Goal: Use online tool/utility: Utilize a website feature to perform a specific function

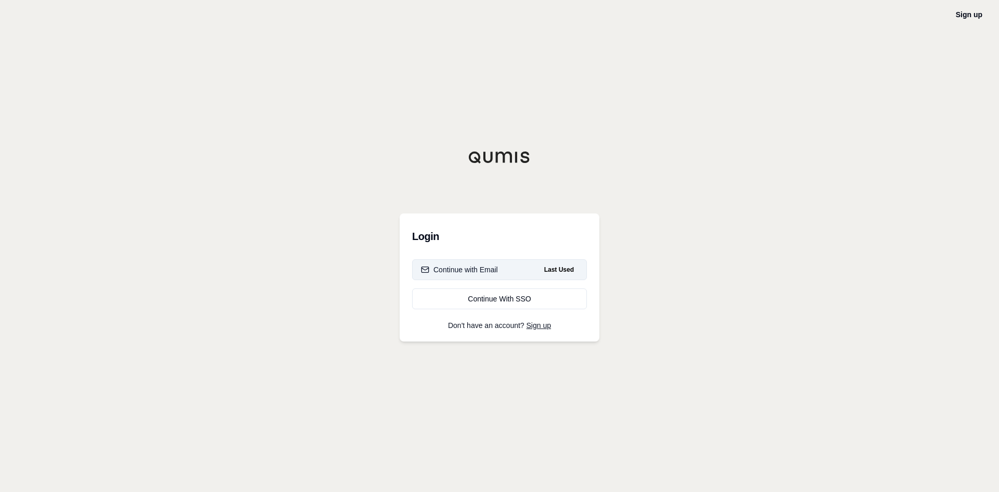
click at [471, 273] on div "Continue with Email" at bounding box center [459, 269] width 77 height 10
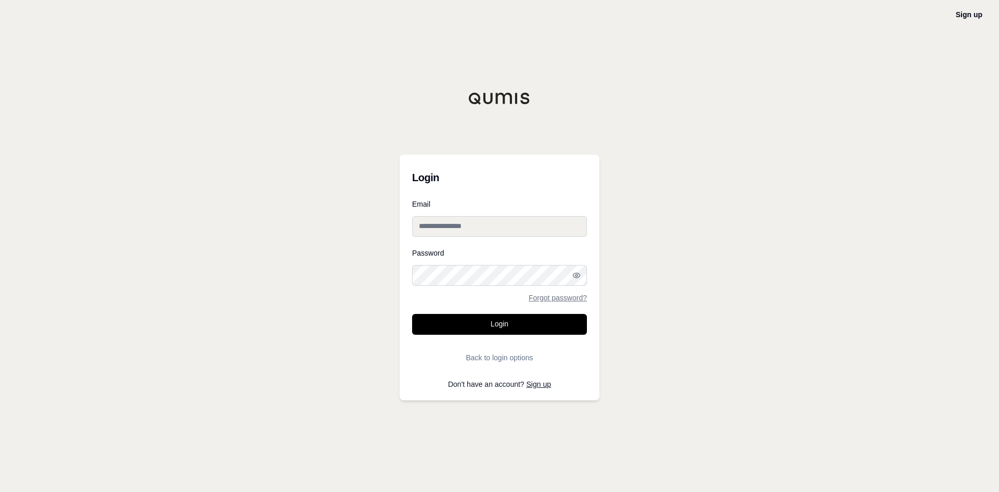
type input "**********"
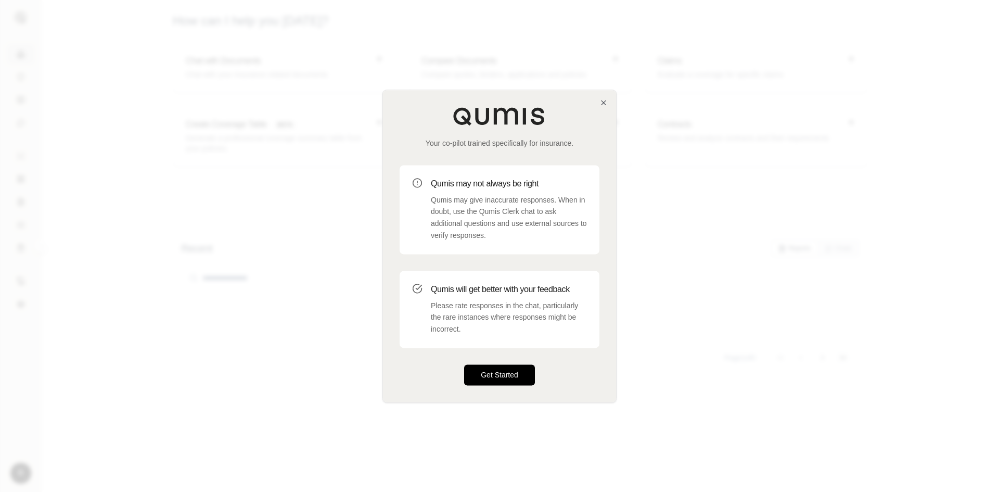
click at [510, 375] on button "Get Started" at bounding box center [499, 374] width 71 height 21
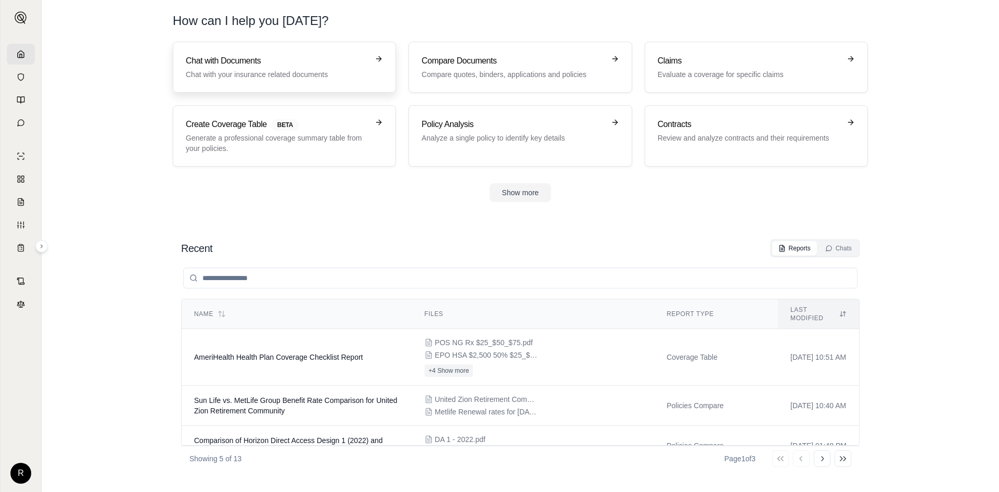
click at [250, 58] on h3 "Chat with Documents" at bounding box center [277, 61] width 183 height 12
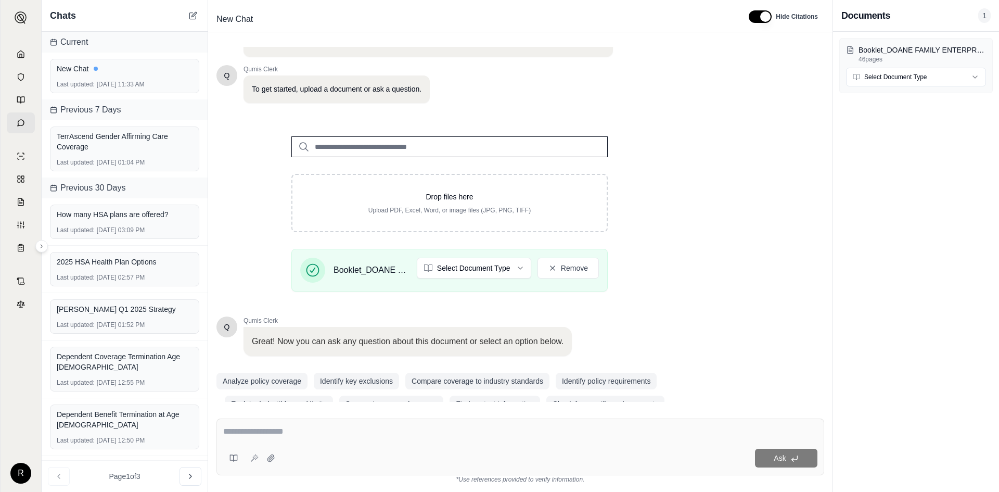
scroll to position [70, 0]
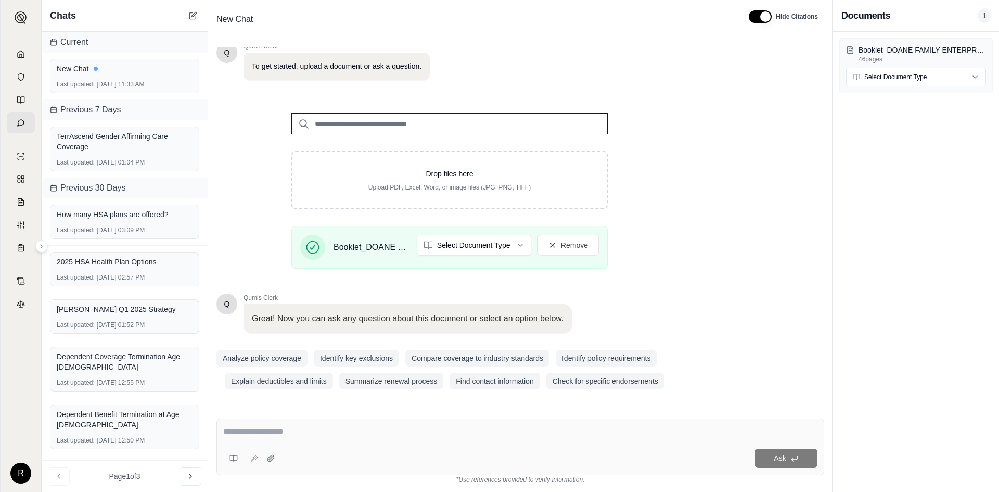
click at [294, 436] on textarea at bounding box center [520, 431] width 594 height 12
type textarea "**********"
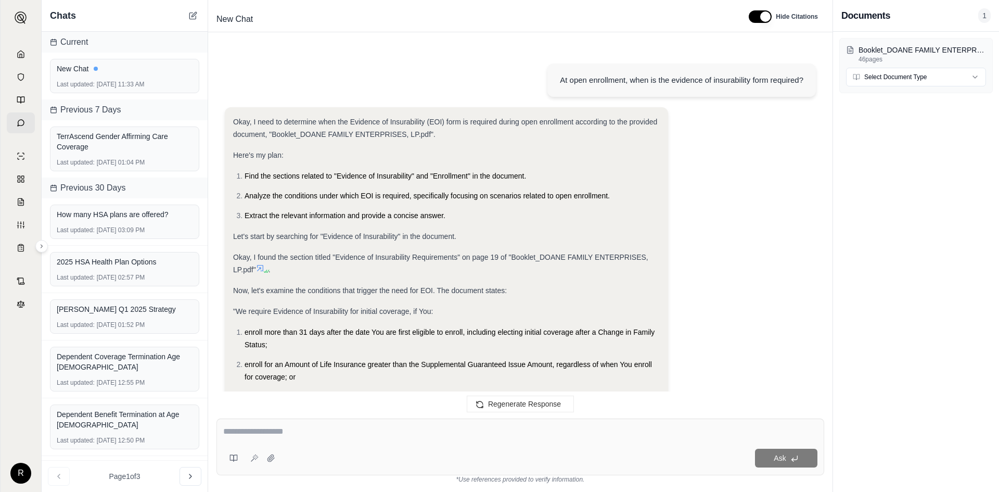
scroll to position [645, 0]
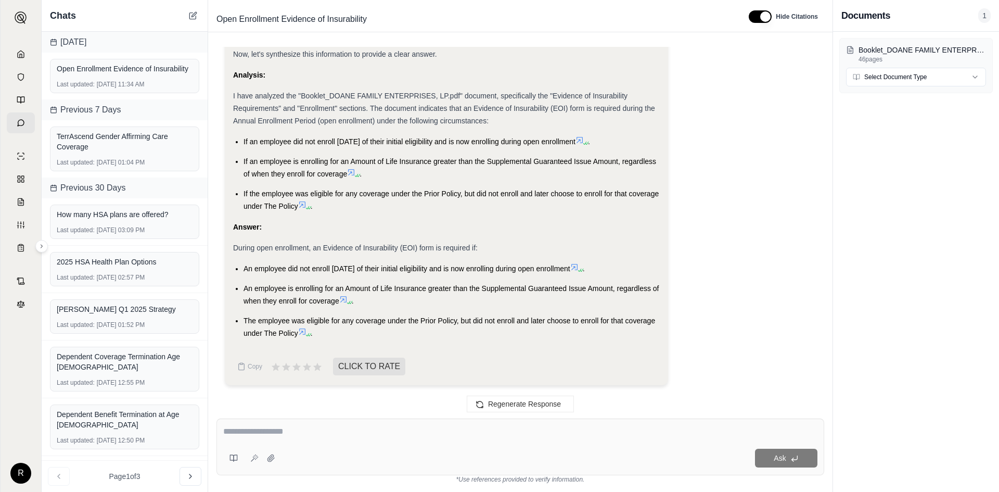
click at [296, 436] on textarea at bounding box center [520, 431] width 594 height 12
type textarea "**********"
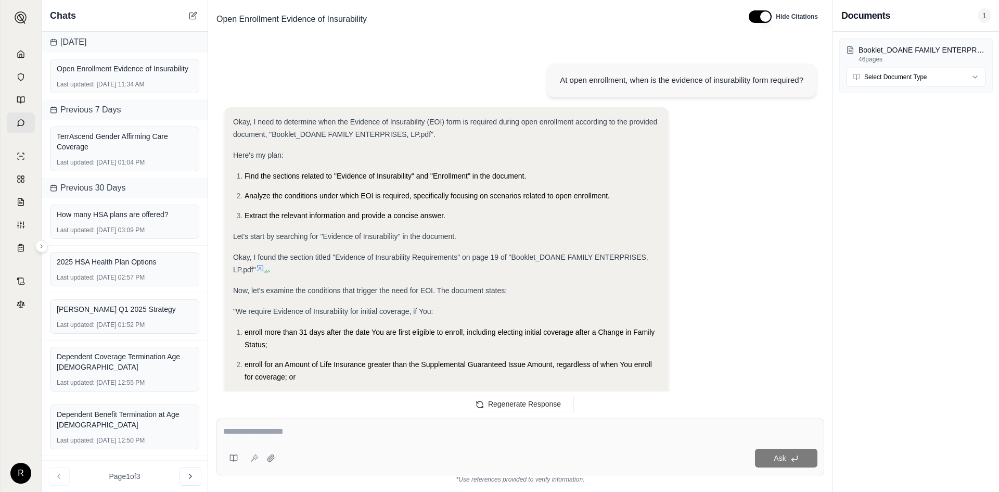
scroll to position [1426, 0]
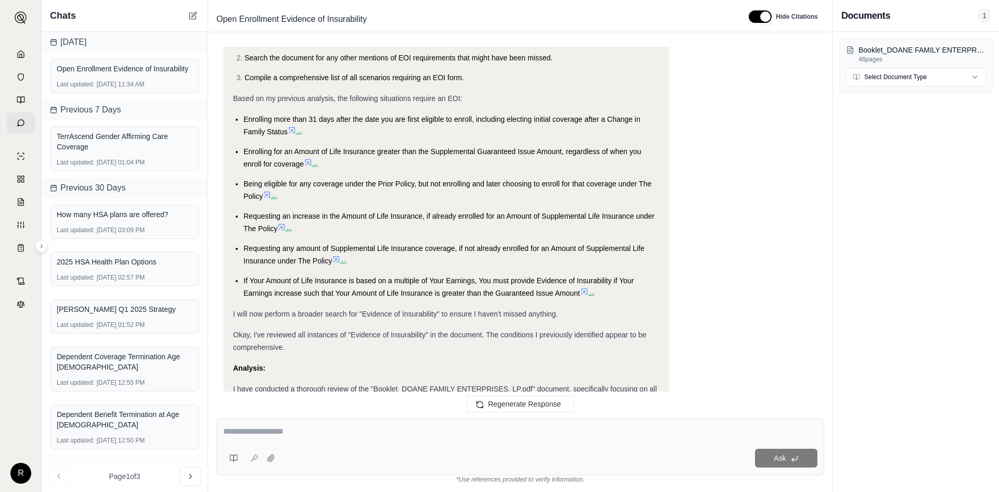
drag, startPoint x: 701, startPoint y: 333, endPoint x: 701, endPoint y: 286, distance: 47.3
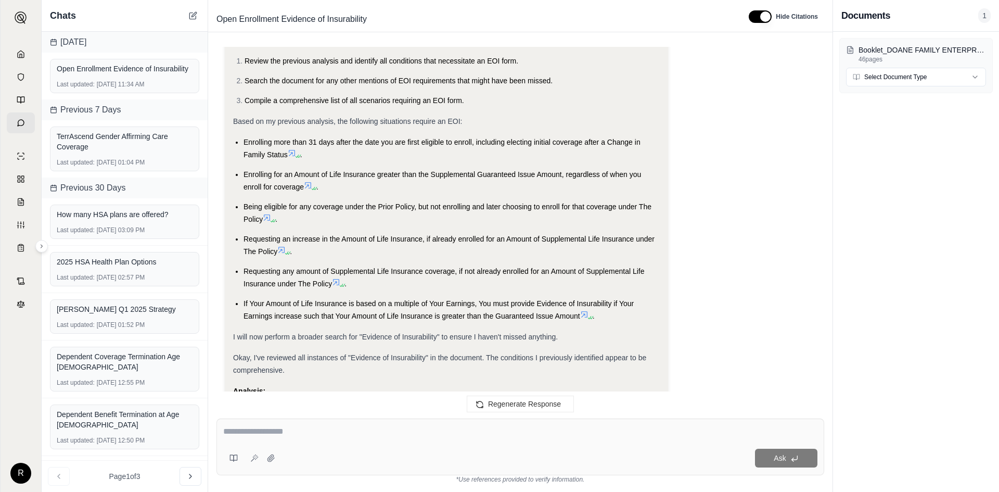
scroll to position [1091, 0]
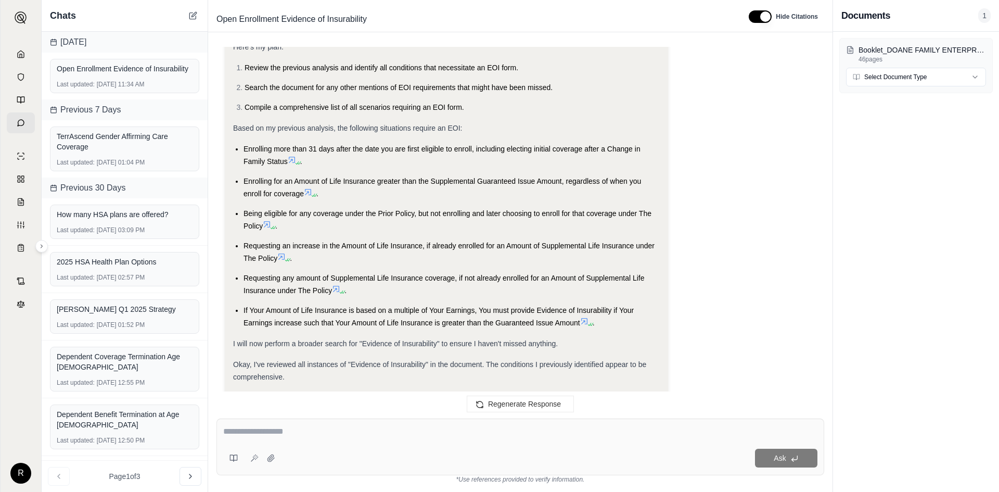
drag, startPoint x: 701, startPoint y: 296, endPoint x: 701, endPoint y: 277, distance: 19.3
click at [292, 161] on icon at bounding box center [292, 161] width 8 height 8
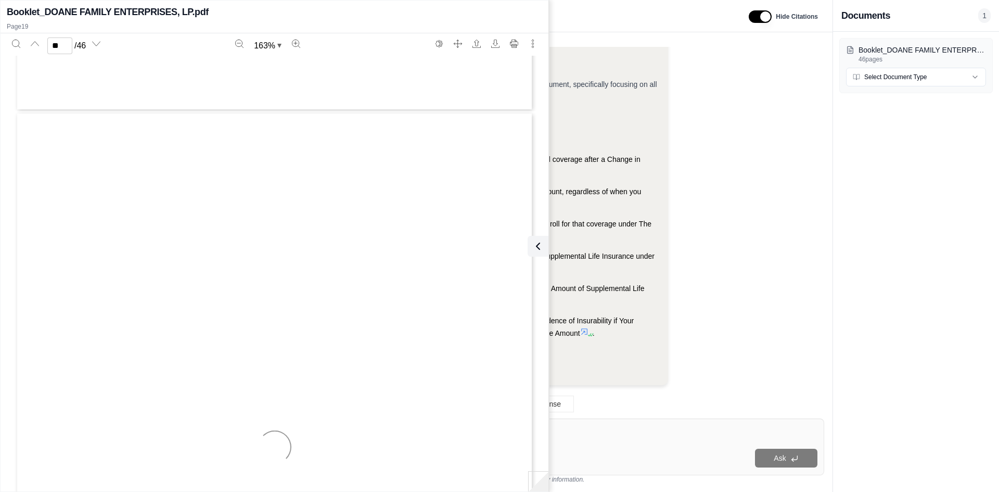
scroll to position [12084, 0]
drag, startPoint x: 419, startPoint y: 228, endPoint x: 419, endPoint y: 254, distance: 25.5
drag, startPoint x: 414, startPoint y: 244, endPoint x: 414, endPoint y: 264, distance: 19.8
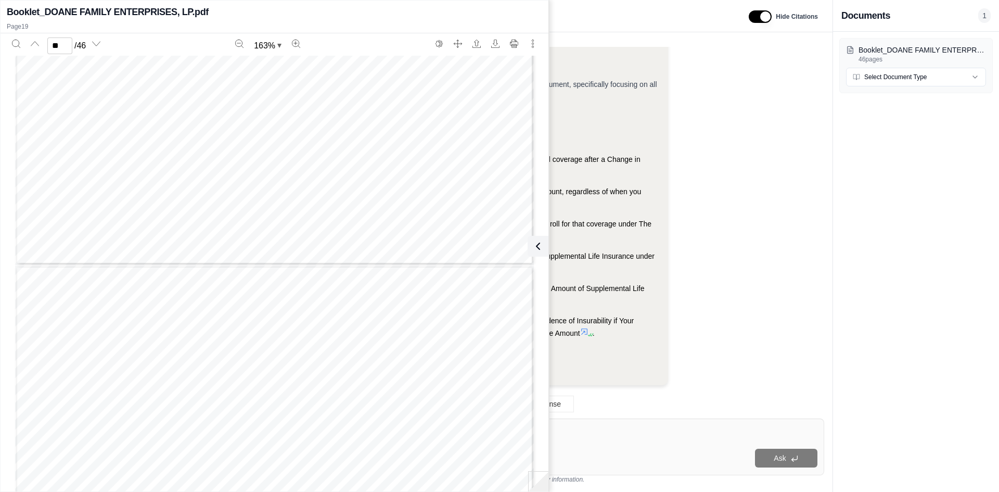
drag, startPoint x: 353, startPoint y: 237, endPoint x: 352, endPoint y: 266, distance: 28.6
drag, startPoint x: 201, startPoint y: 208, endPoint x: 201, endPoint y: 222, distance: 14.1
drag, startPoint x: 206, startPoint y: 222, endPoint x: 207, endPoint y: 235, distance: 13.5
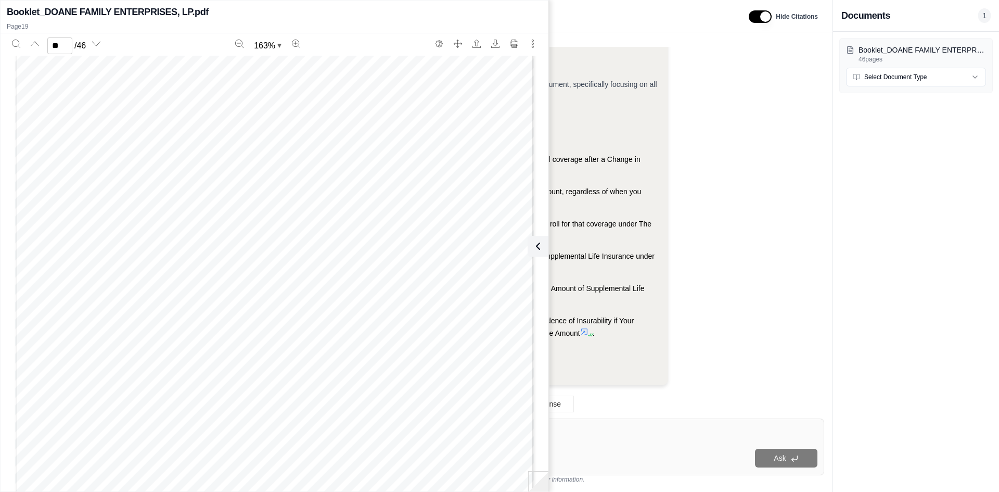
drag, startPoint x: 201, startPoint y: 190, endPoint x: 207, endPoint y: 231, distance: 41.5
drag, startPoint x: 241, startPoint y: 201, endPoint x: 233, endPoint y: 241, distance: 41.0
drag, startPoint x: 239, startPoint y: 209, endPoint x: 233, endPoint y: 247, distance: 38.0
type input "**"
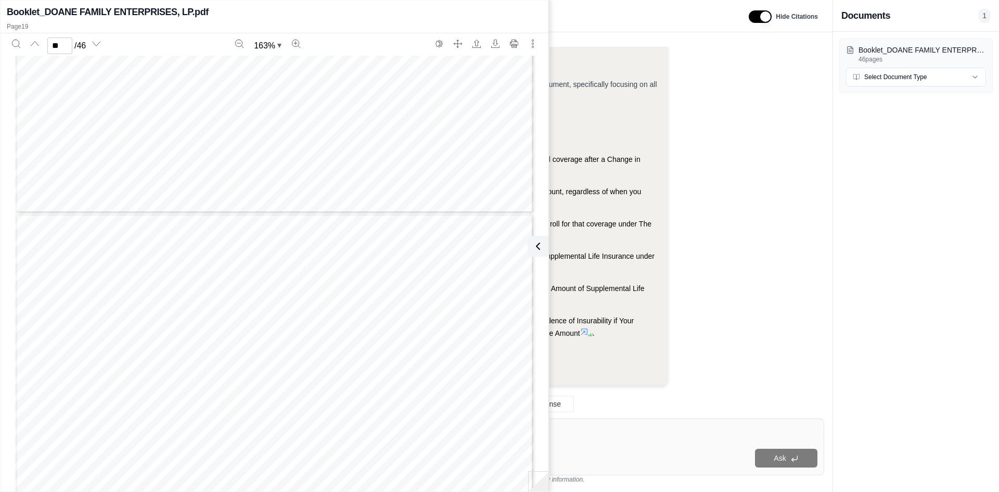
drag, startPoint x: 241, startPoint y: 213, endPoint x: 254, endPoint y: 191, distance: 24.7
click at [383, 17] on div "Booklet_DOANE FAMILY ENTERPRISES, LP.pdf" at bounding box center [274, 12] width 535 height 15
click at [694, 181] on div "Okay, I need to consolidate all the instances when an Evidence of Insurability …" at bounding box center [520, 29] width 591 height 728
click at [539, 246] on icon at bounding box center [536, 246] width 12 height 12
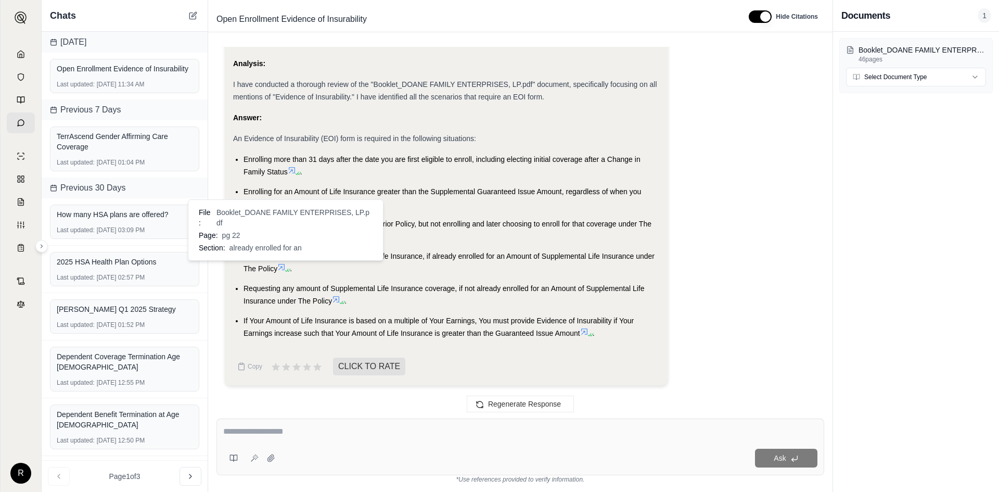
click at [283, 266] on icon at bounding box center [281, 267] width 8 height 8
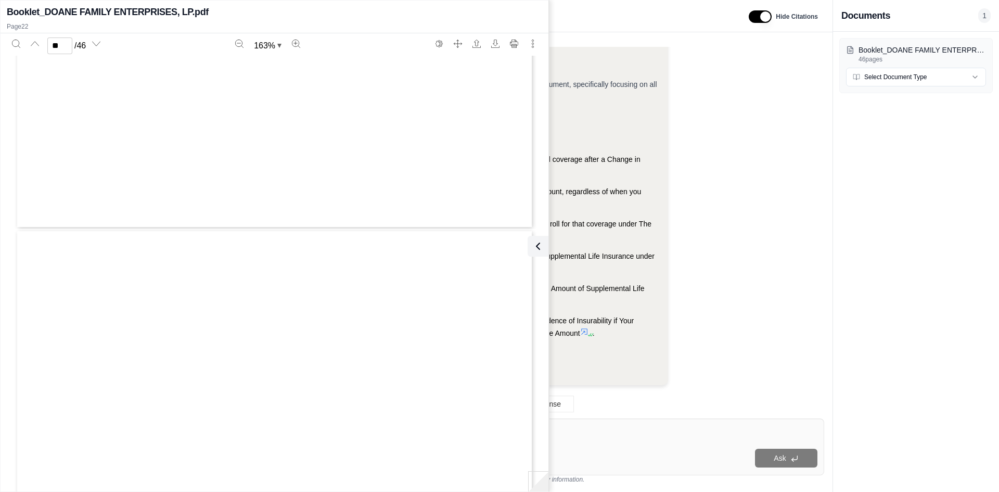
scroll to position [14098, 0]
drag, startPoint x: 336, startPoint y: 262, endPoint x: 343, endPoint y: 298, distance: 36.5
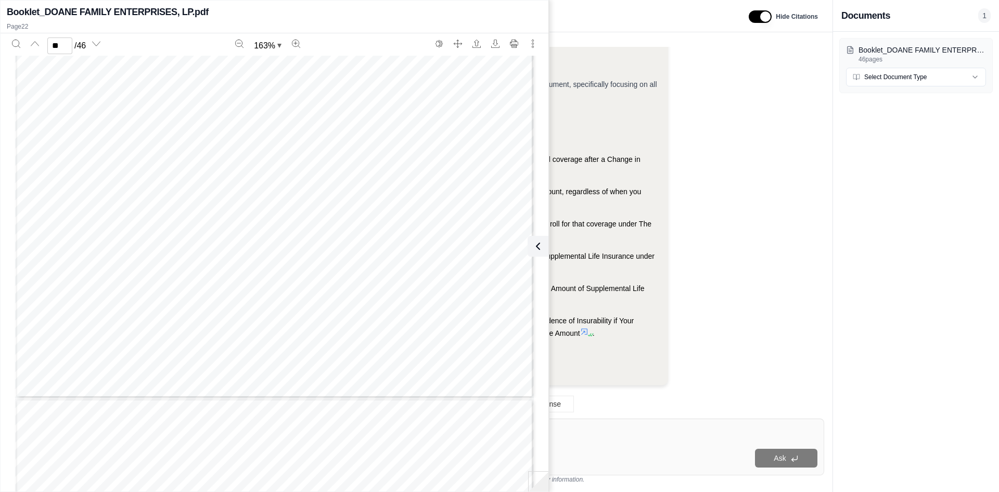
drag, startPoint x: 200, startPoint y: 254, endPoint x: 203, endPoint y: 272, distance: 18.0
drag, startPoint x: 181, startPoint y: 192, endPoint x: 185, endPoint y: 211, distance: 19.2
drag, startPoint x: 243, startPoint y: 224, endPoint x: 239, endPoint y: 270, distance: 46.0
drag, startPoint x: 241, startPoint y: 235, endPoint x: 239, endPoint y: 283, distance: 48.4
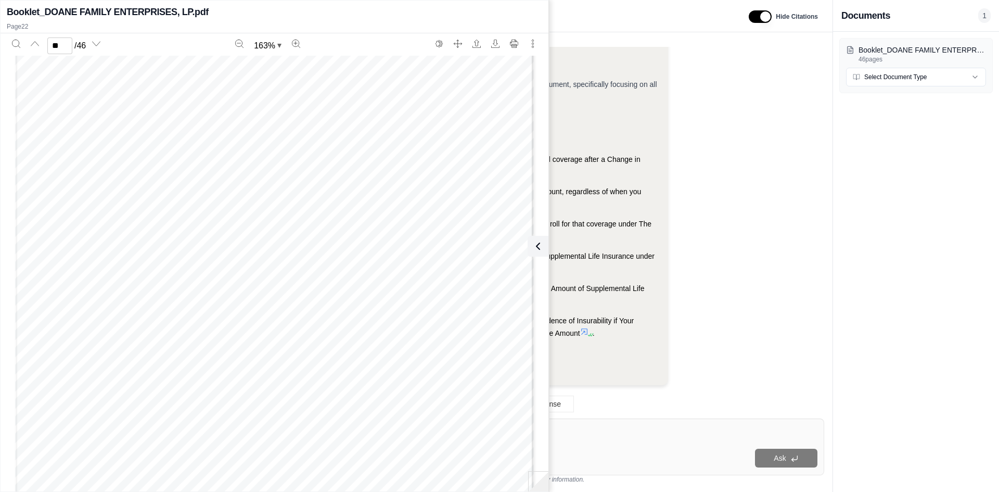
scroll to position [15536, 0]
click at [561, 438] on div at bounding box center [520, 433] width 594 height 16
click at [561, 432] on textarea at bounding box center [520, 431] width 594 height 12
drag, startPoint x: 406, startPoint y: 373, endPoint x: 405, endPoint y: 319, distance: 54.1
drag, startPoint x: 302, startPoint y: 416, endPoint x: 303, endPoint y: 382, distance: 33.8
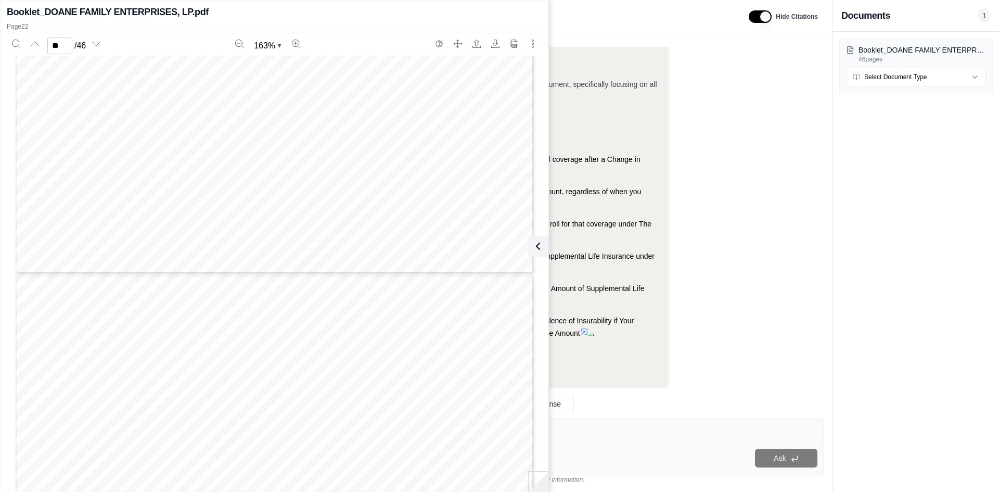
drag, startPoint x: 300, startPoint y: 417, endPoint x: 308, endPoint y: 365, distance: 53.1
drag, startPoint x: 297, startPoint y: 409, endPoint x: 300, endPoint y: 374, distance: 35.6
drag, startPoint x: 265, startPoint y: 315, endPoint x: 272, endPoint y: 274, distance: 41.7
drag, startPoint x: 260, startPoint y: 329, endPoint x: 279, endPoint y: 305, distance: 30.7
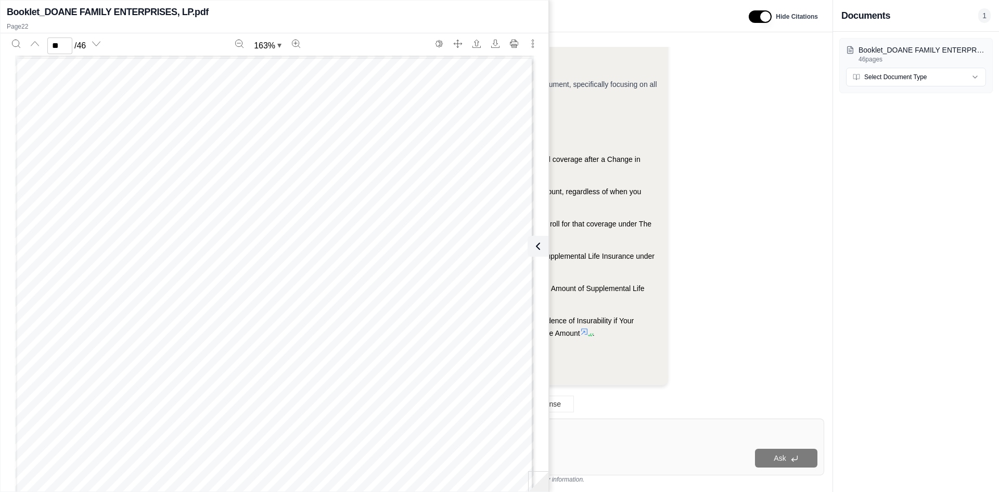
scroll to position [14076, 0]
drag, startPoint x: 291, startPoint y: 289, endPoint x: 292, endPoint y: 345, distance: 56.2
click at [165, 281] on div "Page 22" at bounding box center [274, 142] width 519 height 671
drag, startPoint x: 213, startPoint y: 316, endPoint x: 235, endPoint y: 271, distance: 50.3
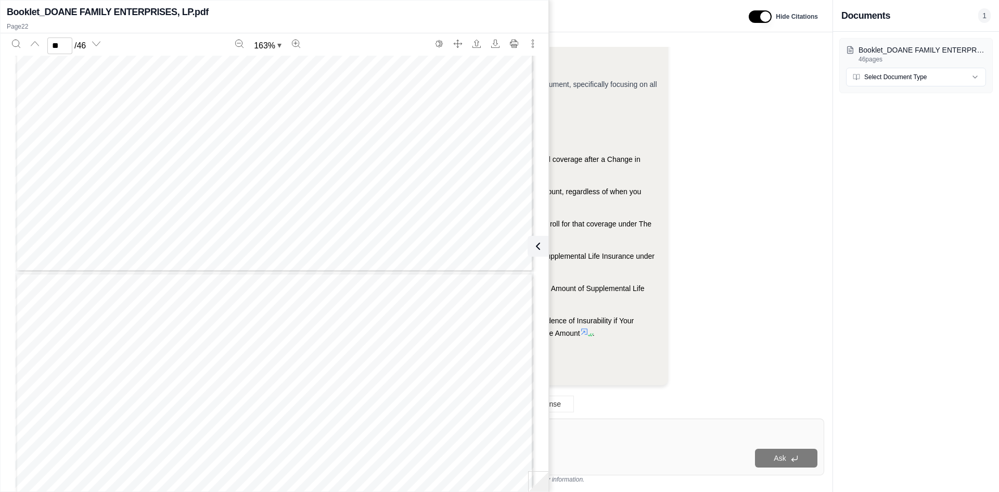
type input "**"
drag, startPoint x: 232, startPoint y: 306, endPoint x: 239, endPoint y: 263, distance: 43.3
drag, startPoint x: 223, startPoint y: 323, endPoint x: 229, endPoint y: 304, distance: 20.4
click at [585, 428] on textarea at bounding box center [520, 431] width 594 height 12
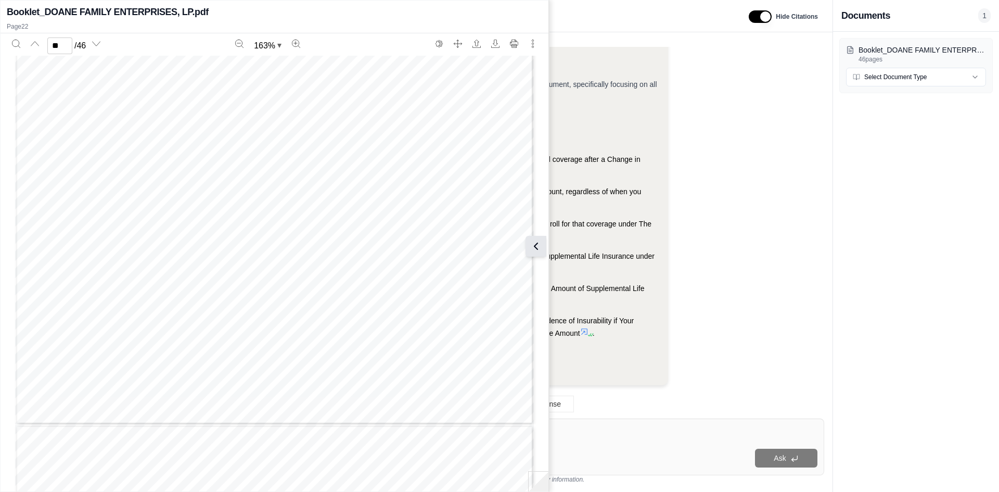
click at [535, 246] on icon at bounding box center [536, 246] width 12 height 12
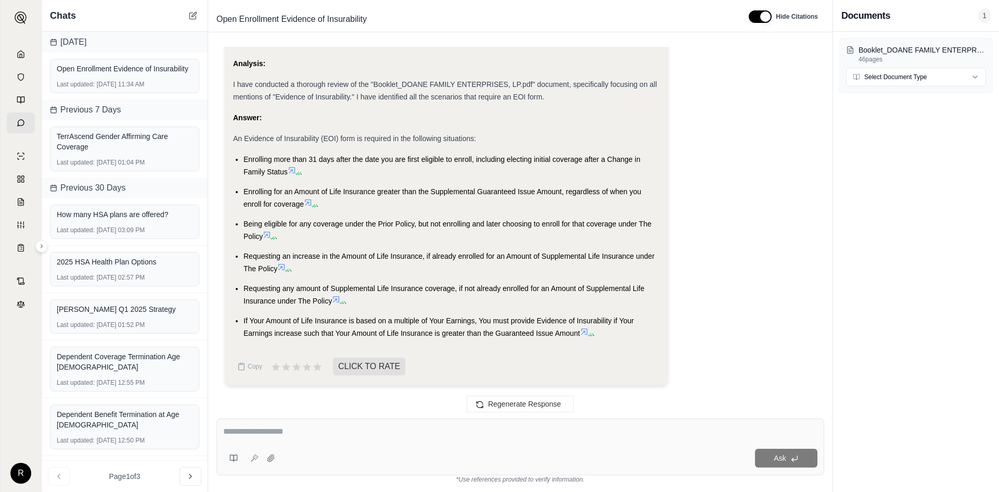
click at [506, 444] on div "Ask" at bounding box center [520, 446] width 608 height 57
type textarea "**********"
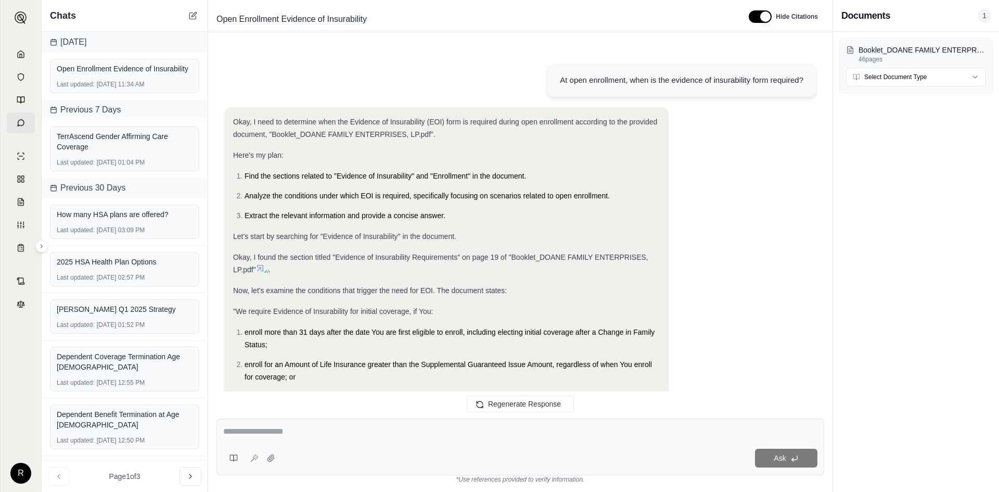
scroll to position [1955, 0]
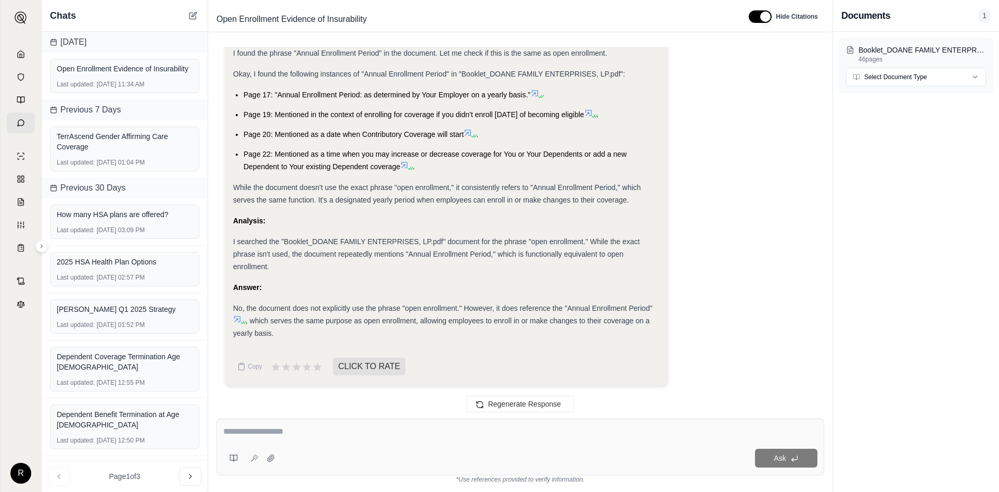
click at [597, 113] on icon at bounding box center [594, 116] width 6 height 6
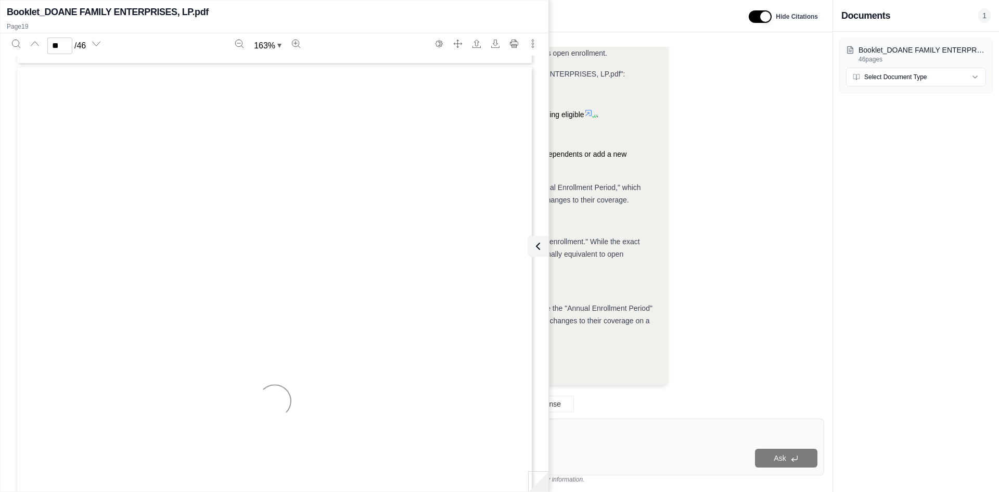
scroll to position [12084, 0]
drag, startPoint x: 493, startPoint y: 222, endPoint x: 489, endPoint y: 240, distance: 19.1
drag, startPoint x: 489, startPoint y: 214, endPoint x: 482, endPoint y: 250, distance: 37.0
type input "**"
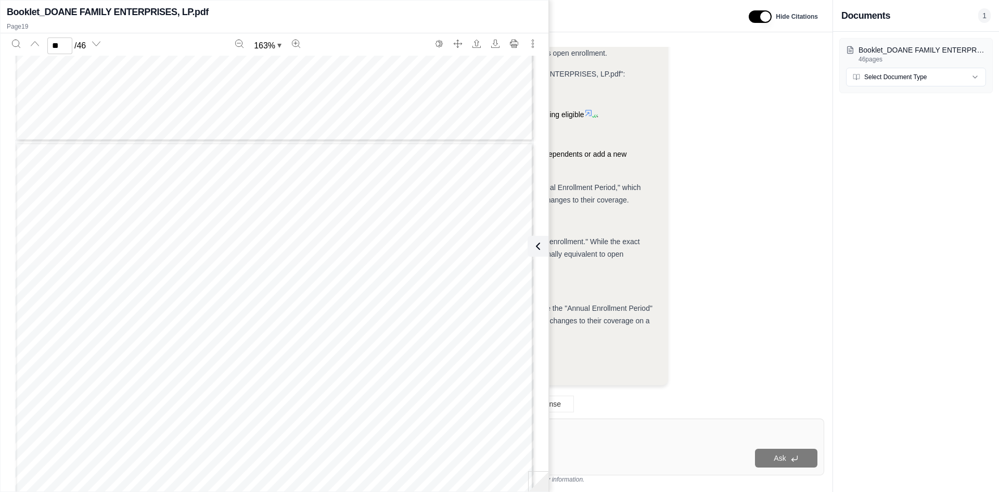
drag, startPoint x: 483, startPoint y: 240, endPoint x: 481, endPoint y: 267, distance: 27.1
click at [672, 265] on div "Okay, I need to determine if the document "Booklet_DOANE FAMILY ENTERPRISES, LP…" at bounding box center [520, 155] width 591 height 478
drag, startPoint x: 690, startPoint y: 241, endPoint x: 687, endPoint y: 263, distance: 22.6
click at [538, 250] on icon at bounding box center [536, 246] width 12 height 12
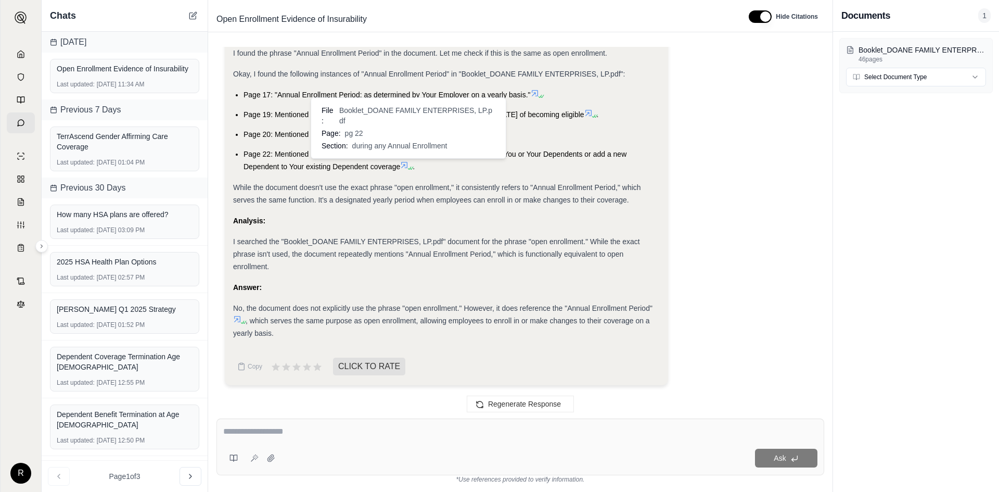
click at [405, 168] on icon at bounding box center [404, 165] width 8 height 8
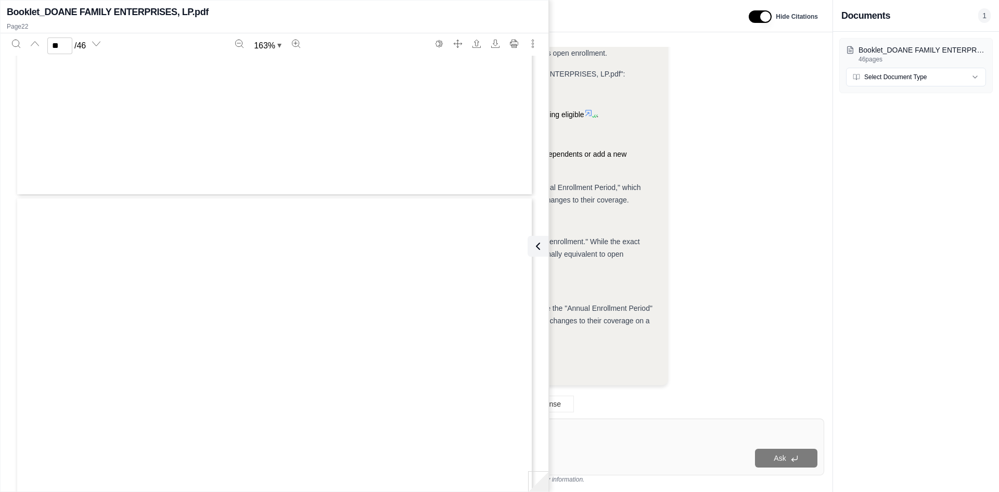
scroll to position [14098, 0]
type input "**"
click at [541, 247] on icon at bounding box center [536, 246] width 12 height 12
